Goal: Information Seeking & Learning: Learn about a topic

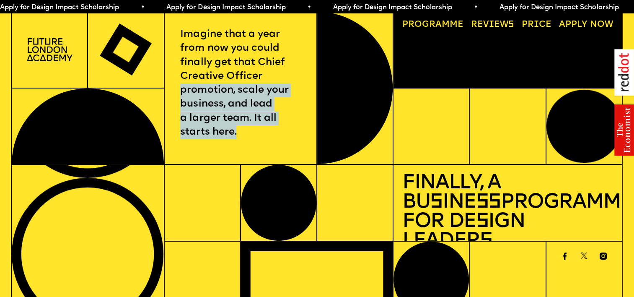
drag, startPoint x: 261, startPoint y: 80, endPoint x: 273, endPoint y: 133, distance: 53.9
click at [273, 133] on p "Imagine that a year from now you could finally get that Chief Creative Officer …" at bounding box center [240, 84] width 120 height 112
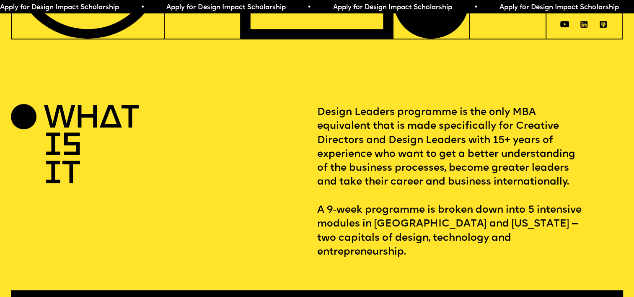
scroll to position [294, 0]
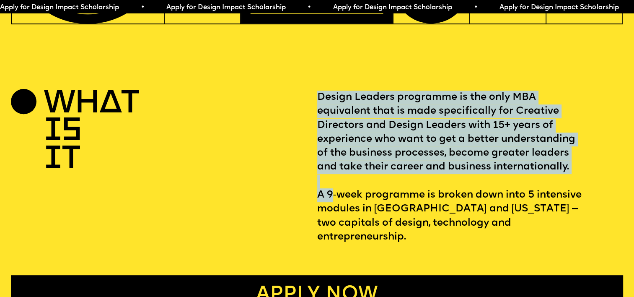
drag, startPoint x: 334, startPoint y: 202, endPoint x: 284, endPoint y: 209, distance: 50.1
click at [284, 210] on div "WHAT IS IT Design Leaders programme is the only MBA equivalent that is made spe…" at bounding box center [317, 167] width 612 height 153
drag, startPoint x: 284, startPoint y: 209, endPoint x: 286, endPoint y: 202, distance: 7.8
click at [286, 202] on div "WHAT IS IT" at bounding box center [164, 167] width 306 height 153
click at [506, 109] on p "Design Leaders programme is the only MBA equivalent that is made specifically f…" at bounding box center [470, 167] width 306 height 153
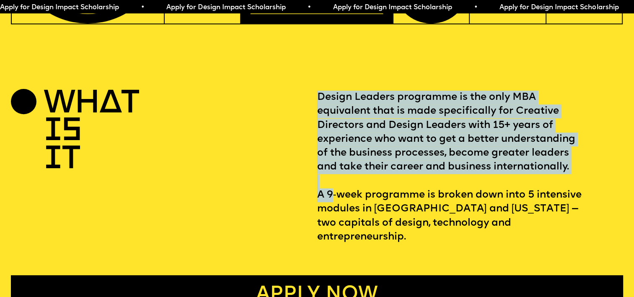
click at [518, 155] on p "Design Leaders programme is the only MBA equivalent that is made specifically f…" at bounding box center [470, 167] width 306 height 153
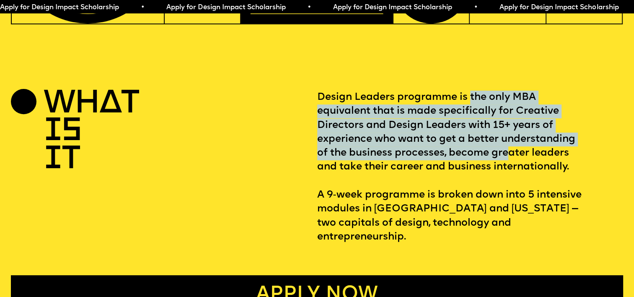
drag, startPoint x: 472, startPoint y: 105, endPoint x: 513, endPoint y: 156, distance: 65.4
click at [513, 156] on p "Design Leaders programme is the only MBA equivalent that is made specifically f…" at bounding box center [470, 167] width 306 height 153
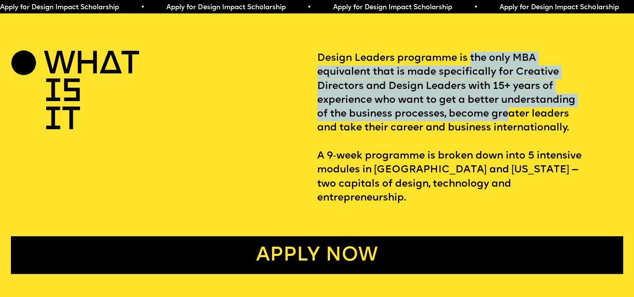
scroll to position [461, 0]
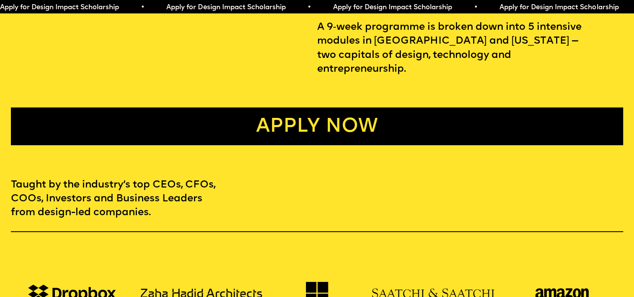
drag, startPoint x: 336, startPoint y: 61, endPoint x: 340, endPoint y: 61, distance: 4.2
click at [338, 61] on p "Design Leaders programme is the only MBA equivalent that is made specifically f…" at bounding box center [470, -1] width 306 height 153
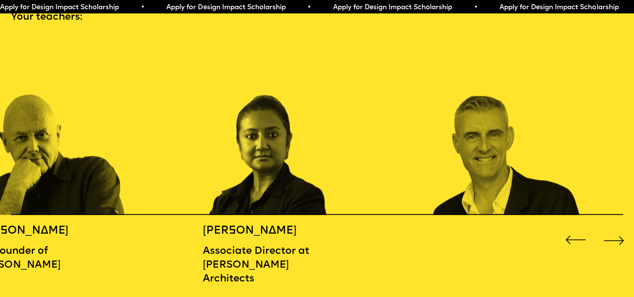
scroll to position [964, 0]
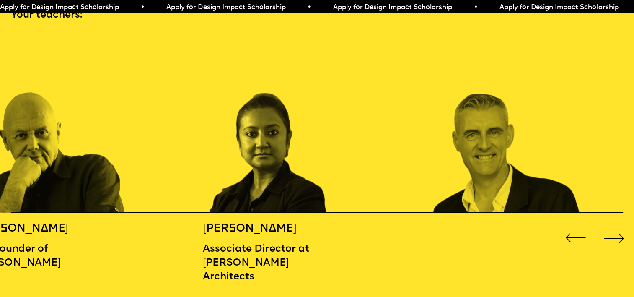
click at [618, 231] on div "Next slide" at bounding box center [615, 238] width 26 height 26
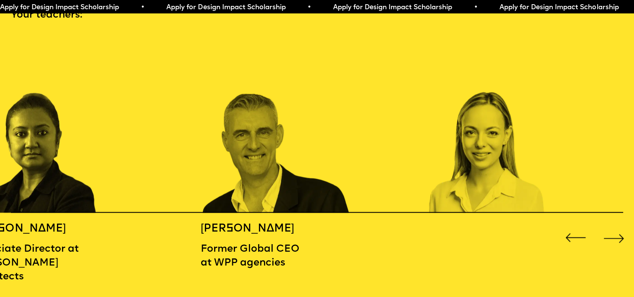
click at [618, 231] on div "Next slide" at bounding box center [615, 238] width 26 height 26
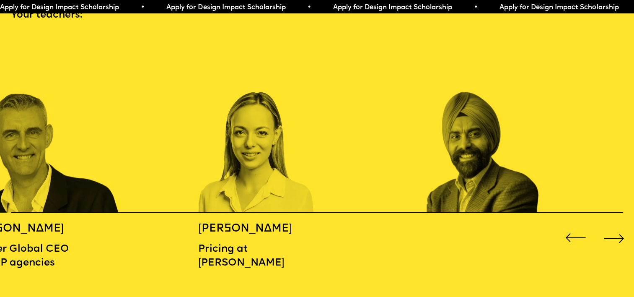
click at [618, 231] on div "Next slide" at bounding box center [615, 238] width 26 height 26
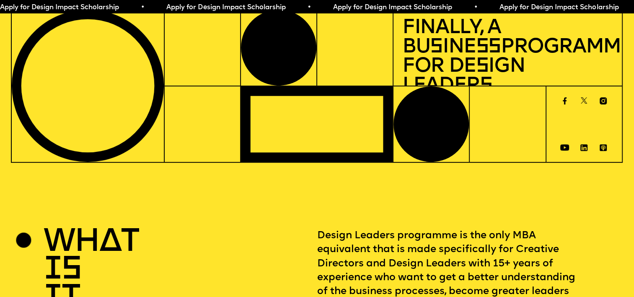
scroll to position [0, 0]
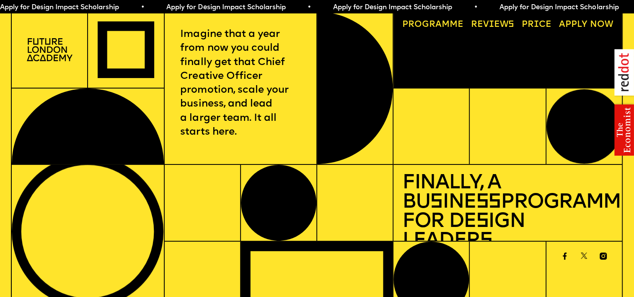
click at [540, 23] on link "Price" at bounding box center [536, 25] width 39 height 18
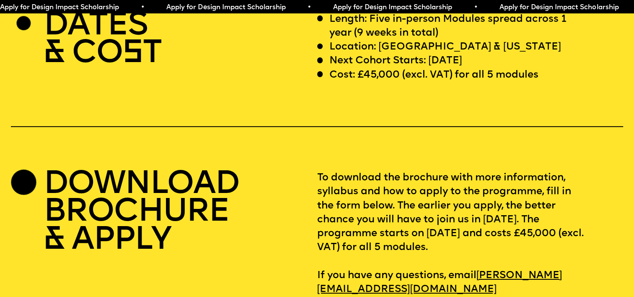
scroll to position [2634, 0]
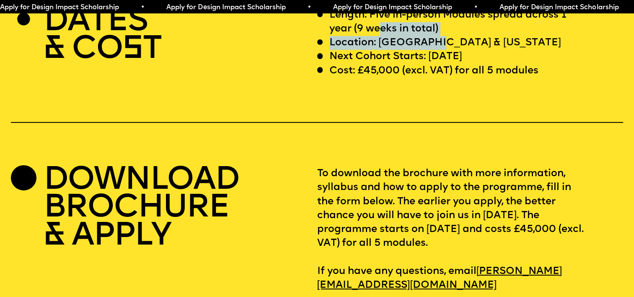
drag, startPoint x: 380, startPoint y: 55, endPoint x: 449, endPoint y: 74, distance: 70.8
click at [449, 74] on div "Length: Five in-person Modules spread across 1 year (9 weeks in total) Location…" at bounding box center [470, 43] width 306 height 70
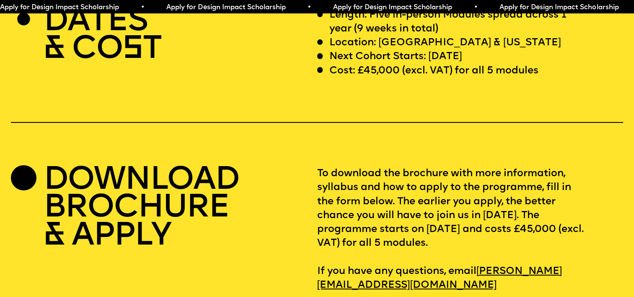
drag, startPoint x: 449, startPoint y: 74, endPoint x: 507, endPoint y: 77, distance: 58.4
click at [507, 64] on div "Next Cohort Starts: [DATE]" at bounding box center [451, 57] width 268 height 14
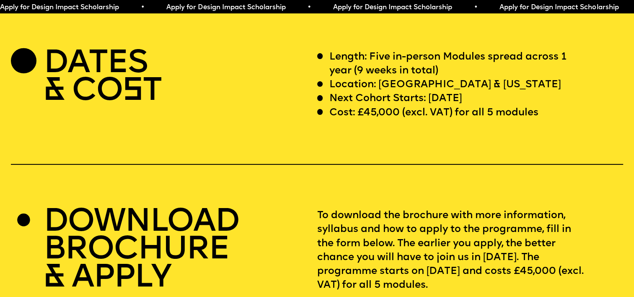
click at [391, 120] on p "Cost: £45,000 (excl. VAT) for all 5 modules" at bounding box center [434, 113] width 209 height 14
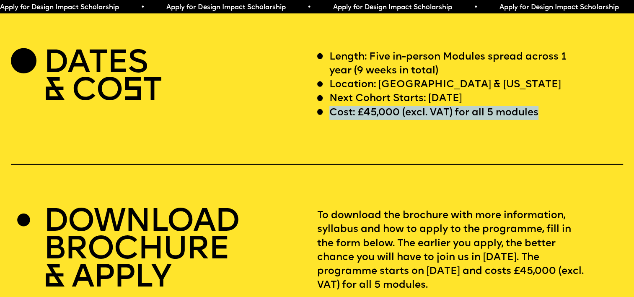
click at [391, 120] on p "Cost: £45,000 (excl. VAT) for all 5 modules" at bounding box center [434, 113] width 209 height 14
click at [545, 148] on div "DATES & CO S T Length: Five in-person Modules spread across 1 year (9 weeks in …" at bounding box center [317, 192] width 634 height 284
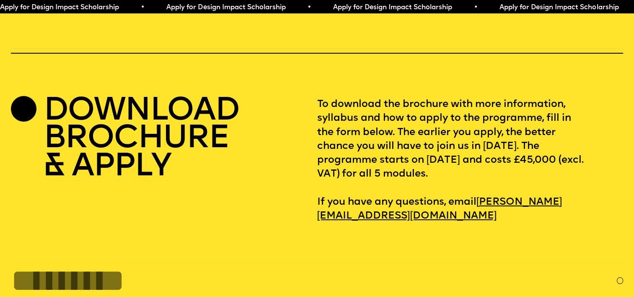
scroll to position [2718, 0]
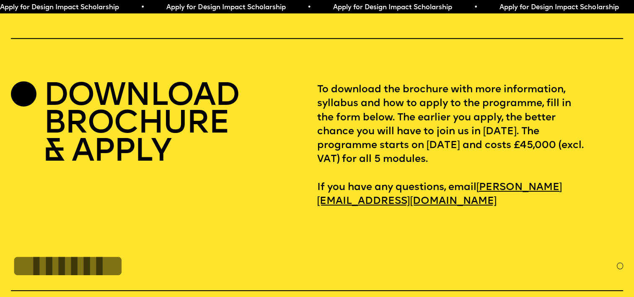
click at [421, 149] on p "To download the brochure with more information, syllabus and how to apply to th…" at bounding box center [470, 146] width 306 height 126
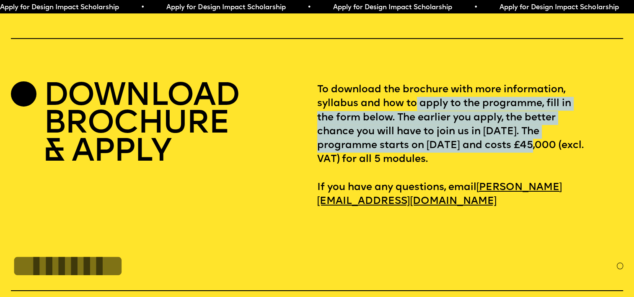
drag, startPoint x: 417, startPoint y: 127, endPoint x: 567, endPoint y: 177, distance: 157.9
click at [566, 176] on p "To download the brochure with more information, syllabus and how to apply to th…" at bounding box center [470, 146] width 306 height 126
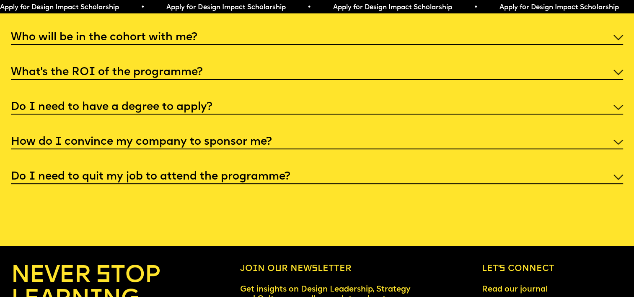
scroll to position [3389, 0]
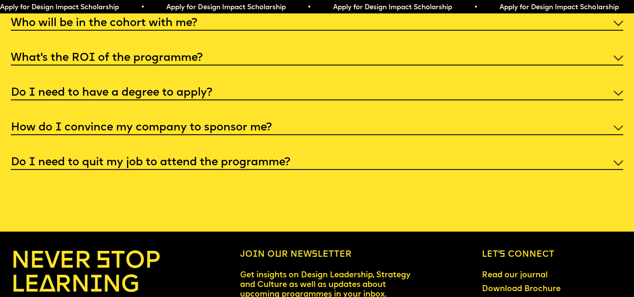
click at [218, 100] on div "Do I need to have a degree to apply?" at bounding box center [317, 92] width 612 height 16
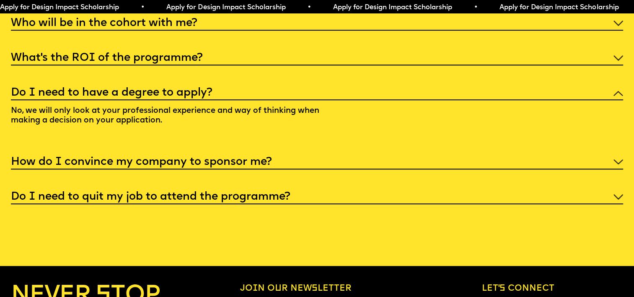
click at [159, 85] on div "I'm not a traditional designer, is this programme right for me? Though the prog…" at bounding box center [317, 92] width 612 height 224
